Goal: Information Seeking & Learning: Learn about a topic

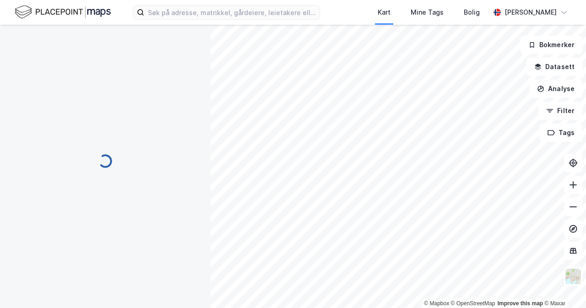
scroll to position [46, 0]
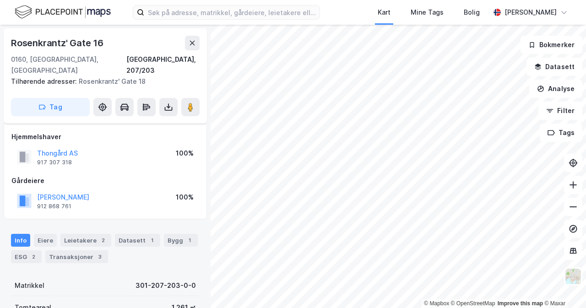
scroll to position [46, 0]
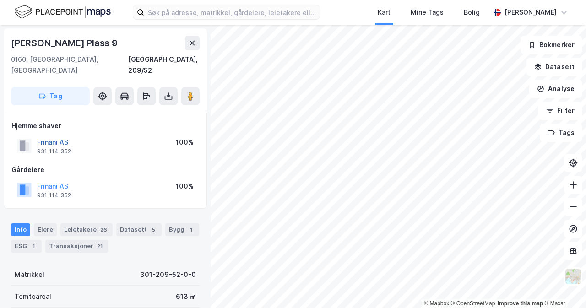
click at [0, 0] on button "Frinani AS" at bounding box center [0, 0] width 0 height 0
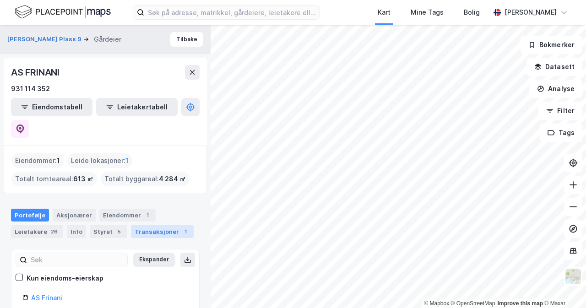
scroll to position [26, 0]
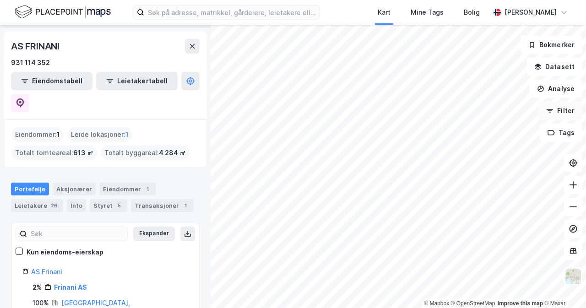
click at [551, 103] on div "© Mapbox © OpenStreetMap Improve this map © [PERSON_NAME] Plass 9 Gårdeier Tilb…" at bounding box center [293, 166] width 586 height 283
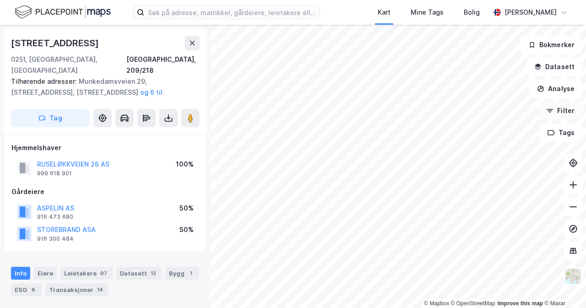
scroll to position [46, 0]
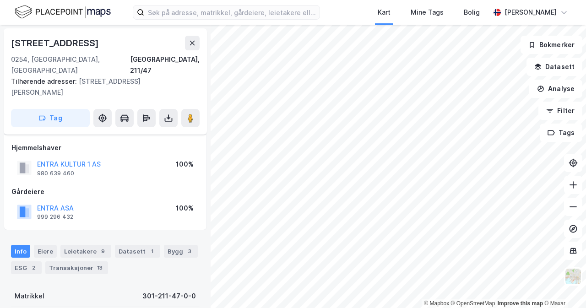
scroll to position [46, 0]
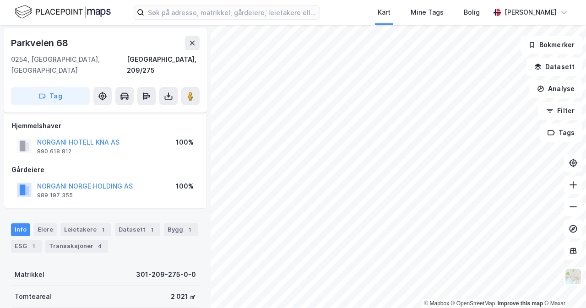
scroll to position [46, 0]
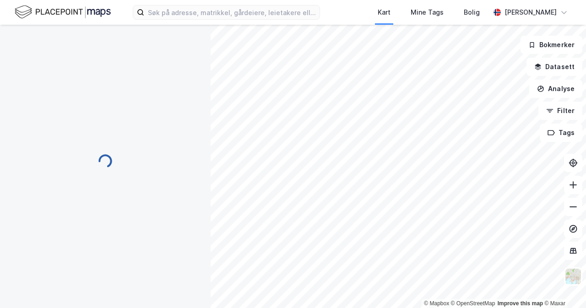
scroll to position [46, 0]
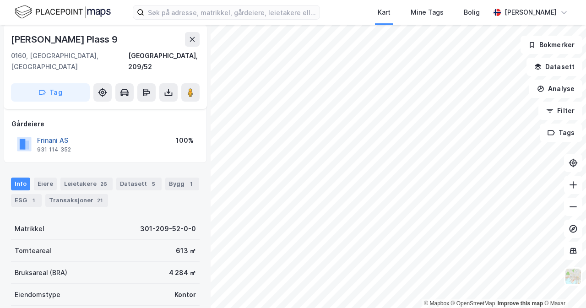
click at [0, 0] on button "Frinani AS" at bounding box center [0, 0] width 0 height 0
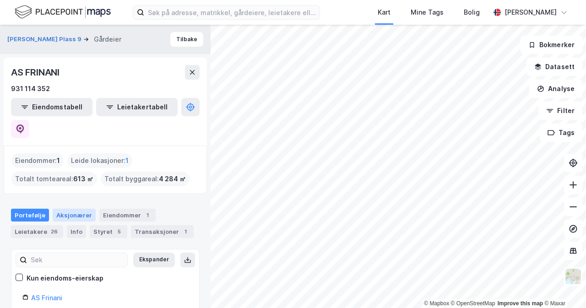
scroll to position [26, 0]
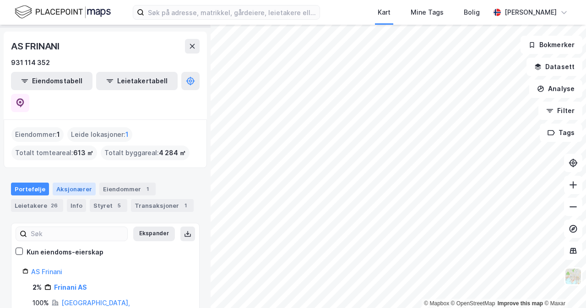
click at [90, 183] on div "Aksjonærer" at bounding box center [74, 189] width 43 height 13
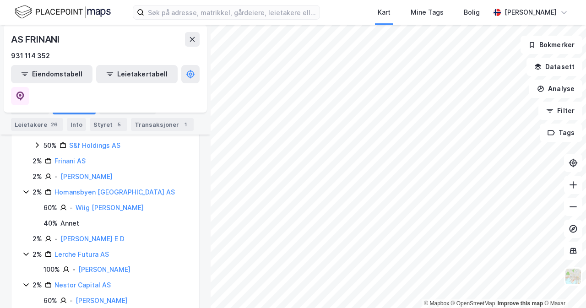
scroll to position [689, 0]
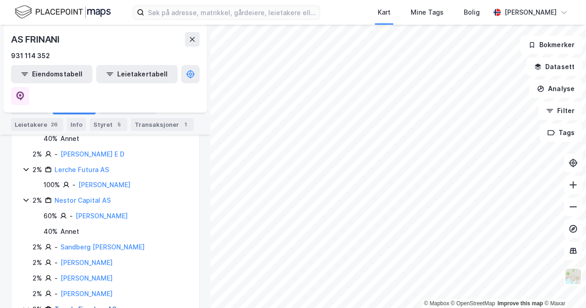
click at [92, 305] on link "Trendy Eiendom AS" at bounding box center [85, 309] width 62 height 8
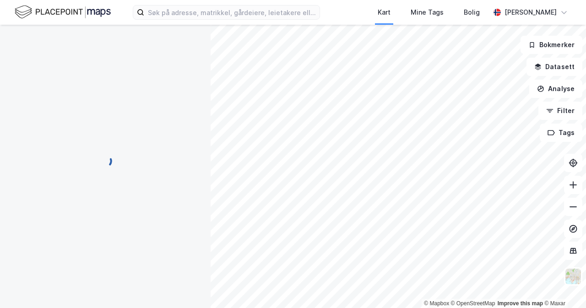
scroll to position [0, 0]
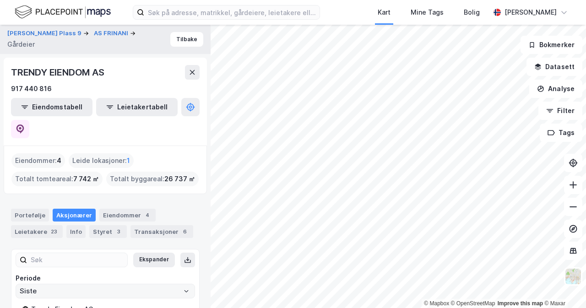
scroll to position [38, 0]
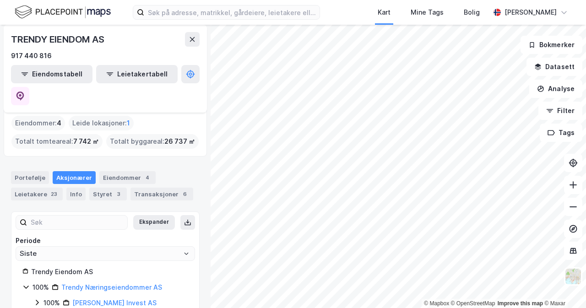
click at [27, 283] on icon at bounding box center [25, 286] width 7 height 7
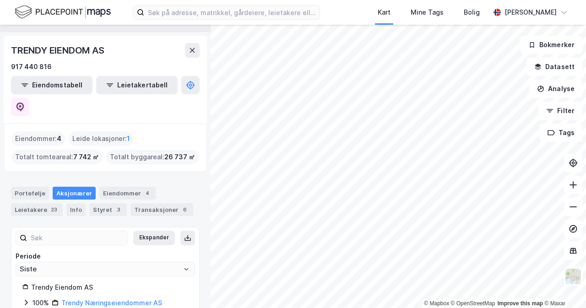
click at [30, 297] on div "100% Trendy Næringseiendommer AS" at bounding box center [105, 302] width 166 height 11
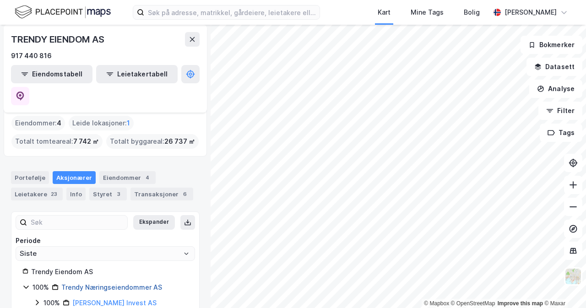
click at [111, 283] on link "Trendy Næringseiendommer AS" at bounding box center [111, 287] width 101 height 8
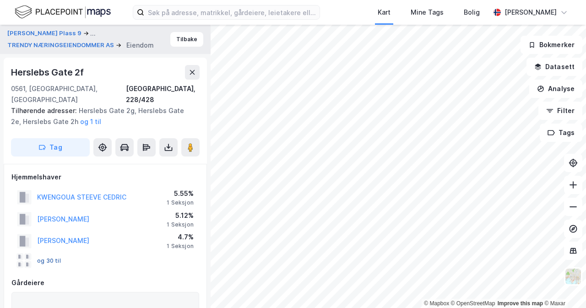
click at [0, 0] on button "og 30 til" at bounding box center [0, 0] width 0 height 0
